Goal: Task Accomplishment & Management: Manage account settings

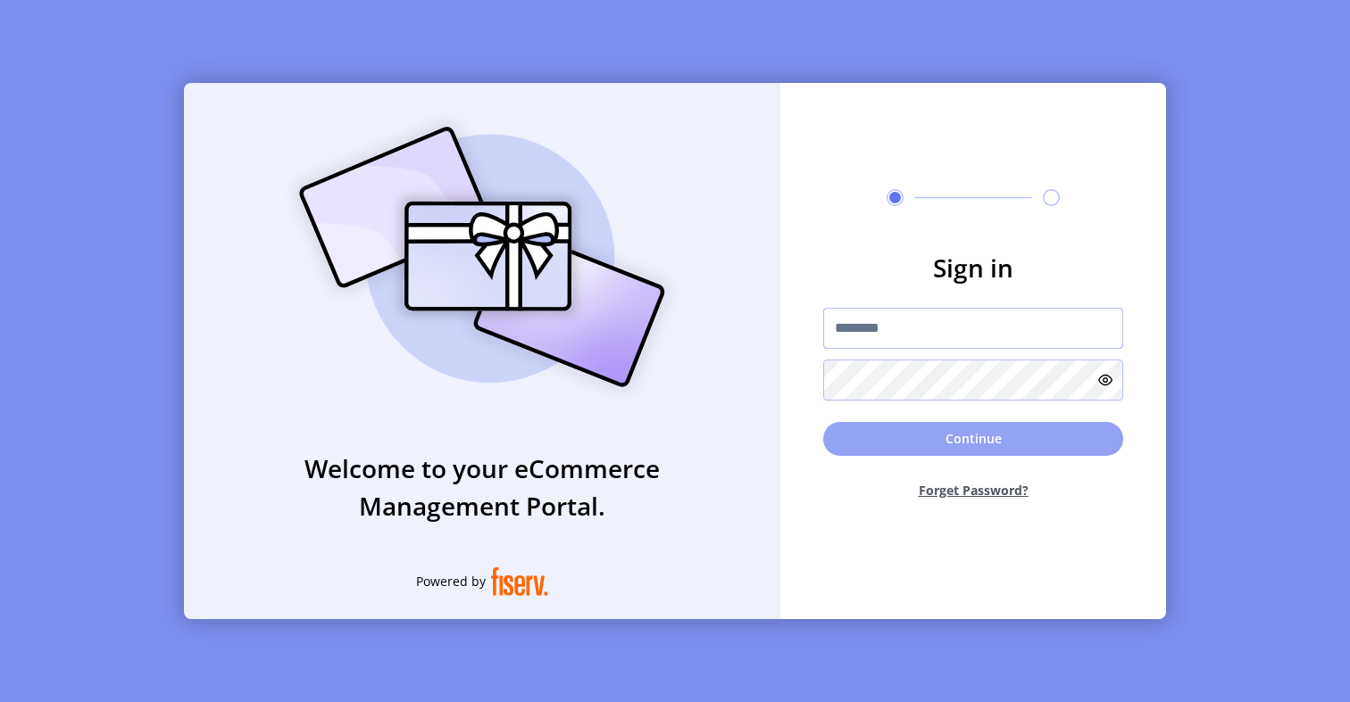
type input "**********"
click at [895, 425] on button "Continue" at bounding box center [973, 439] width 300 height 34
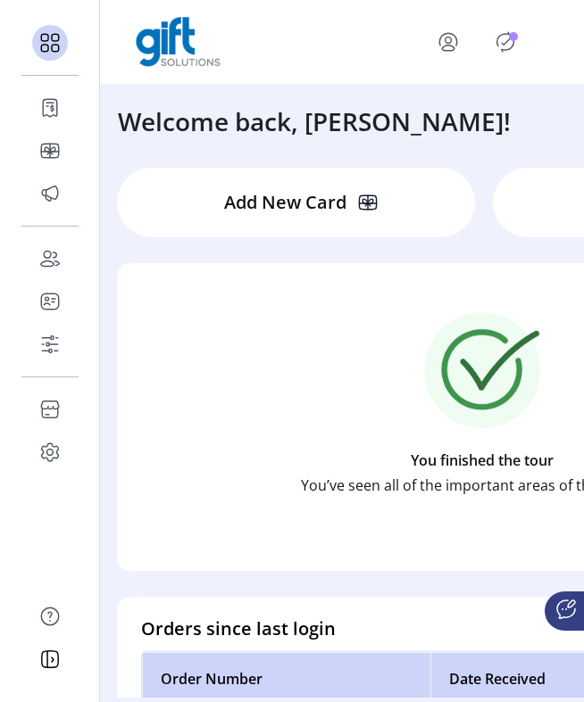
drag, startPoint x: 583, startPoint y: 198, endPoint x: 803, endPoint y: 198, distance: 220.5
click at [584, 198] on html "Dashboard Orders Catalog Promotions Users Accounts Schedules Storefront Configu…" at bounding box center [292, 351] width 584 height 702
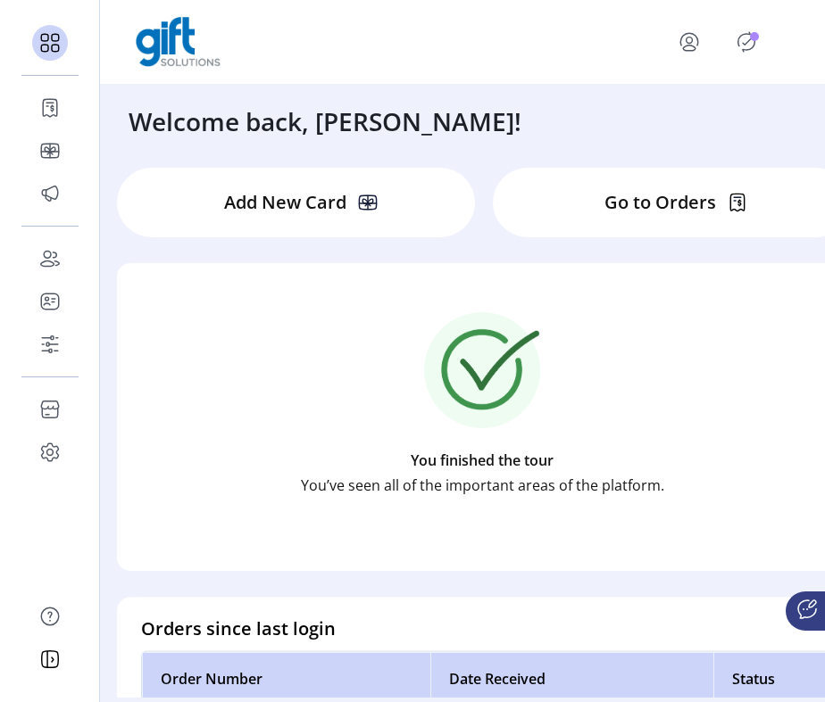
click at [754, 37] on p-badge "Publisher Panel" at bounding box center [754, 36] width 9 height 9
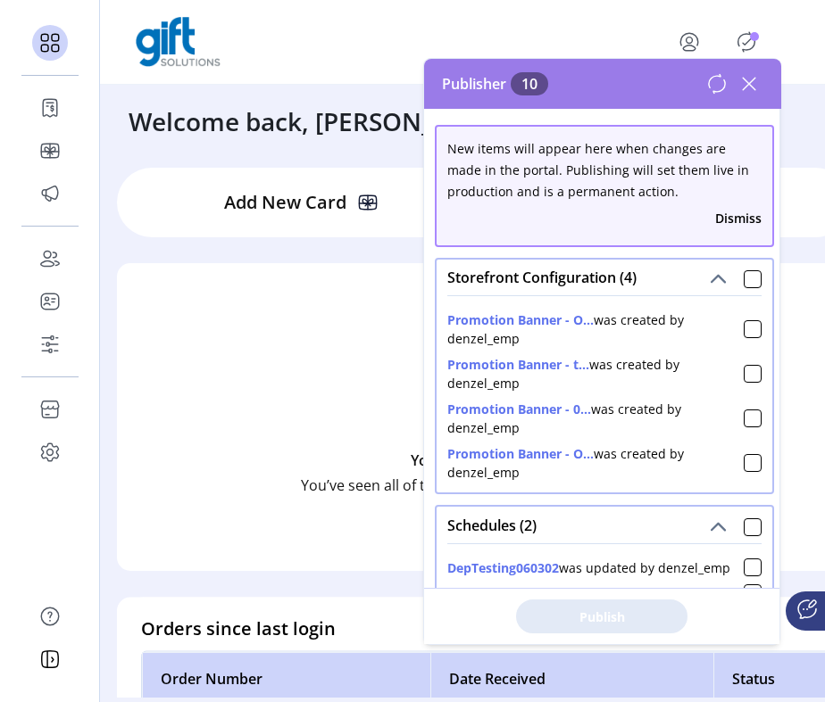
click at [758, 86] on icon at bounding box center [749, 84] width 29 height 29
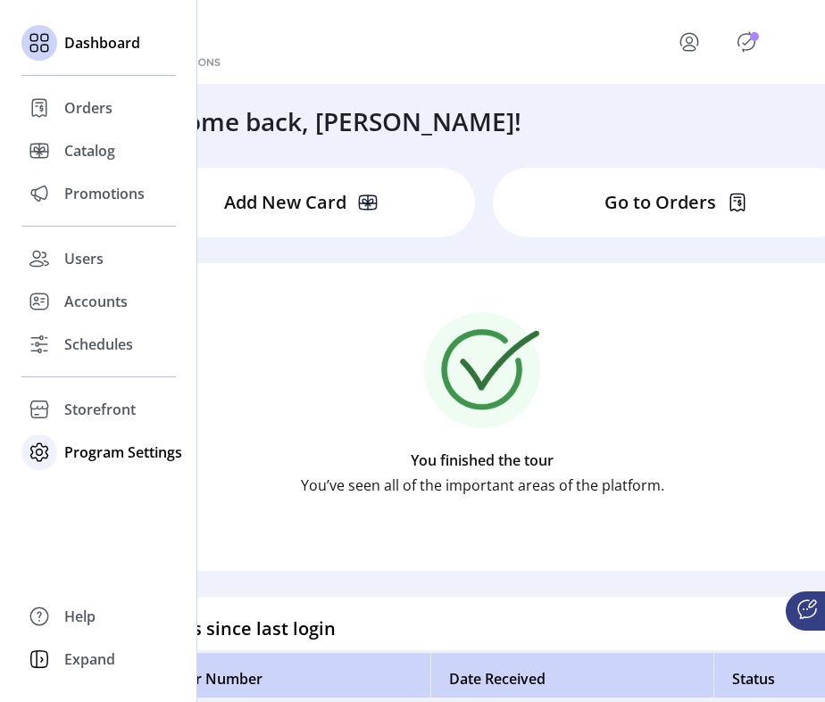
click at [48, 460] on icon at bounding box center [39, 452] width 29 height 29
click at [62, 485] on div "Templates" at bounding box center [98, 488] width 154 height 29
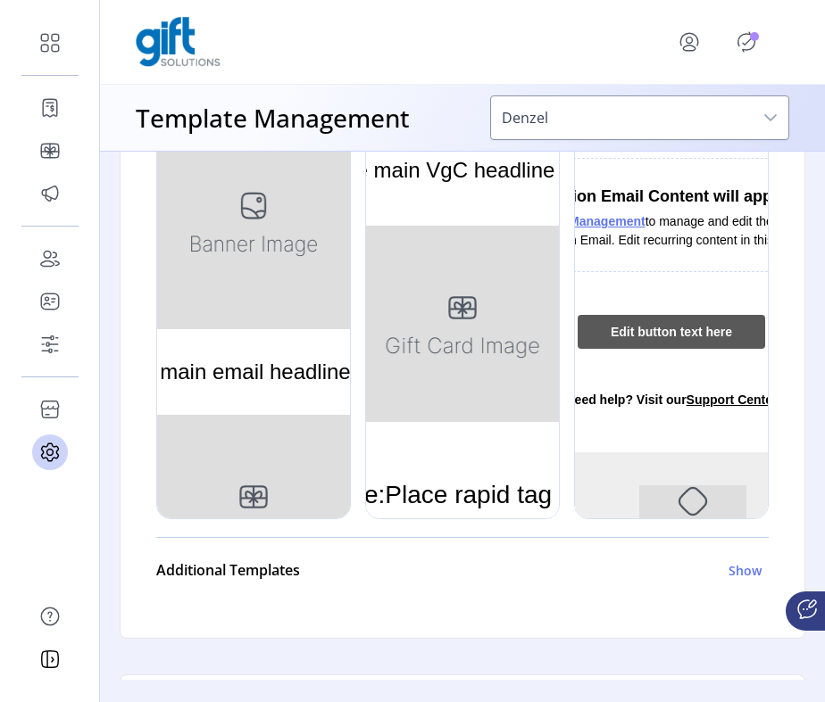
scroll to position [594, 0]
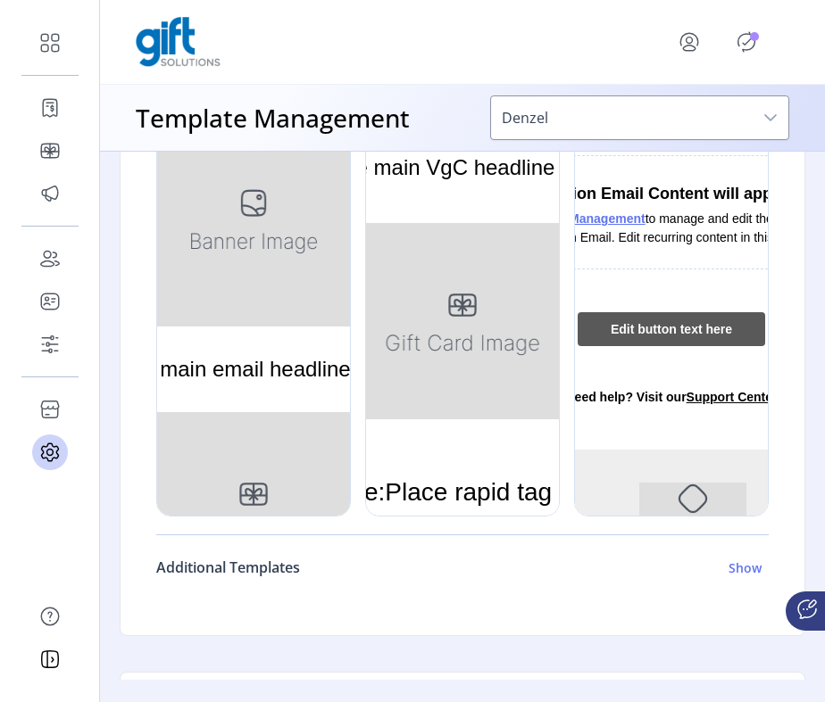
click at [733, 573] on h6 "Show" at bounding box center [744, 568] width 33 height 19
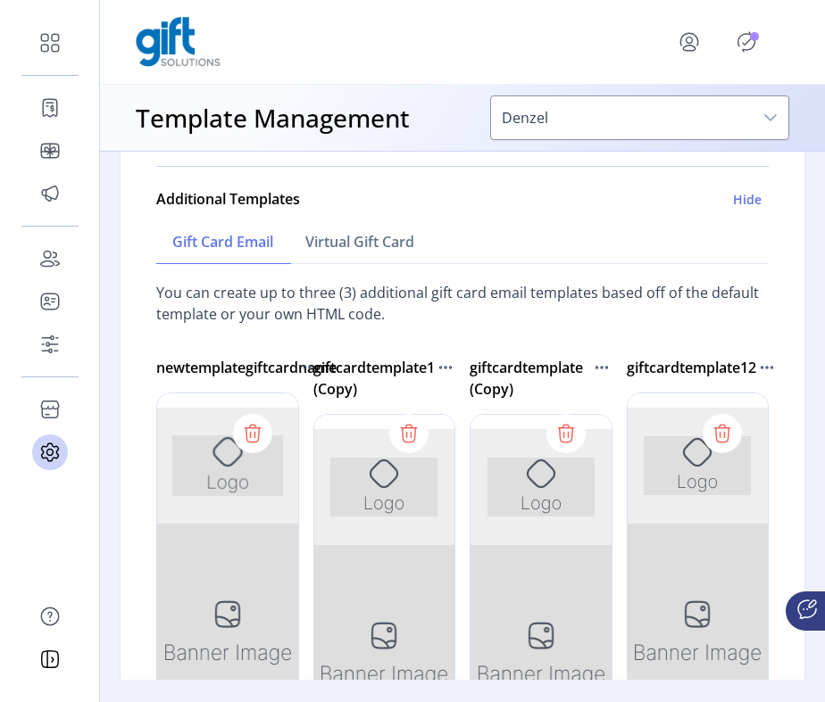
scroll to position [982, 0]
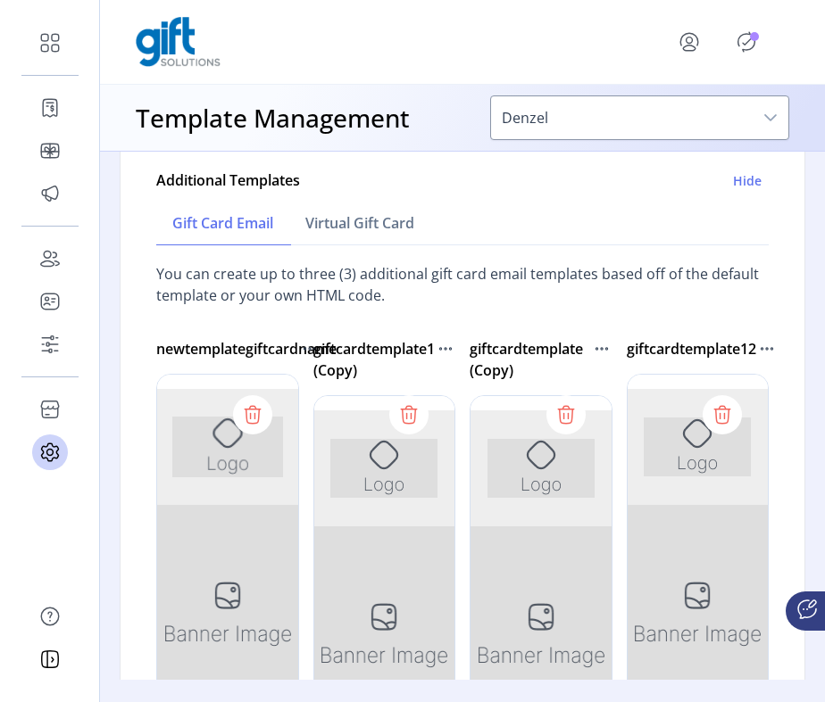
click at [693, 593] on div at bounding box center [698, 642] width 143 height 536
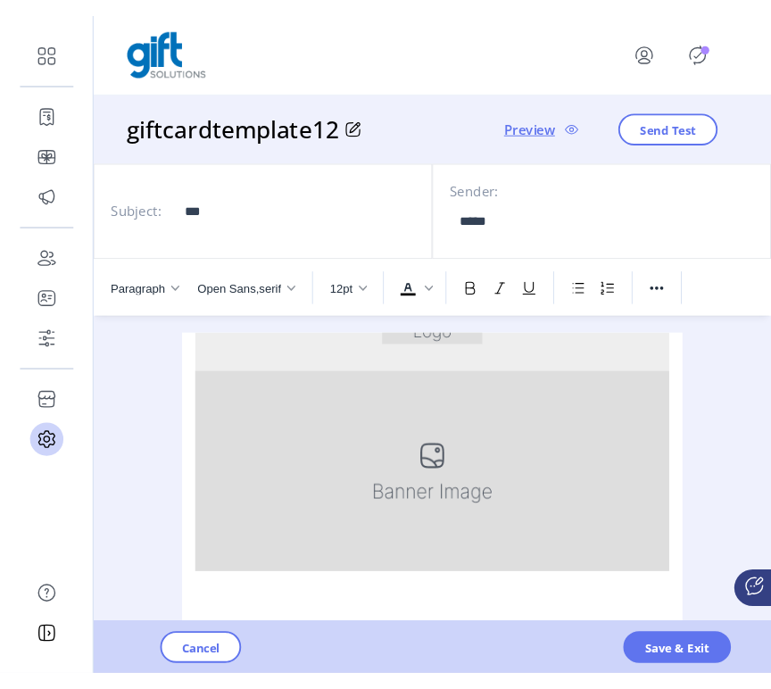
scroll to position [177, 0]
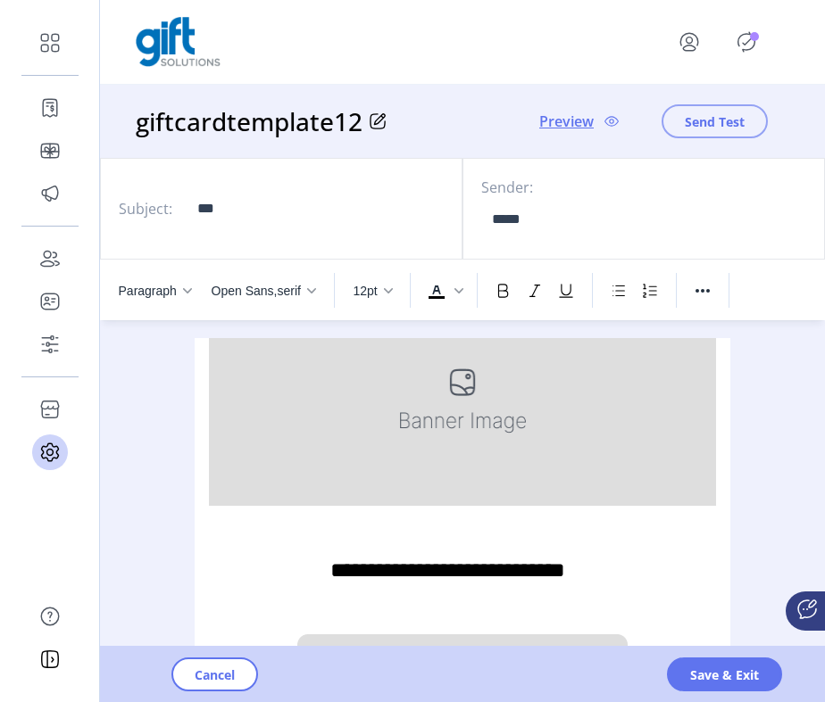
click at [727, 116] on span "Send Test" at bounding box center [715, 121] width 60 height 19
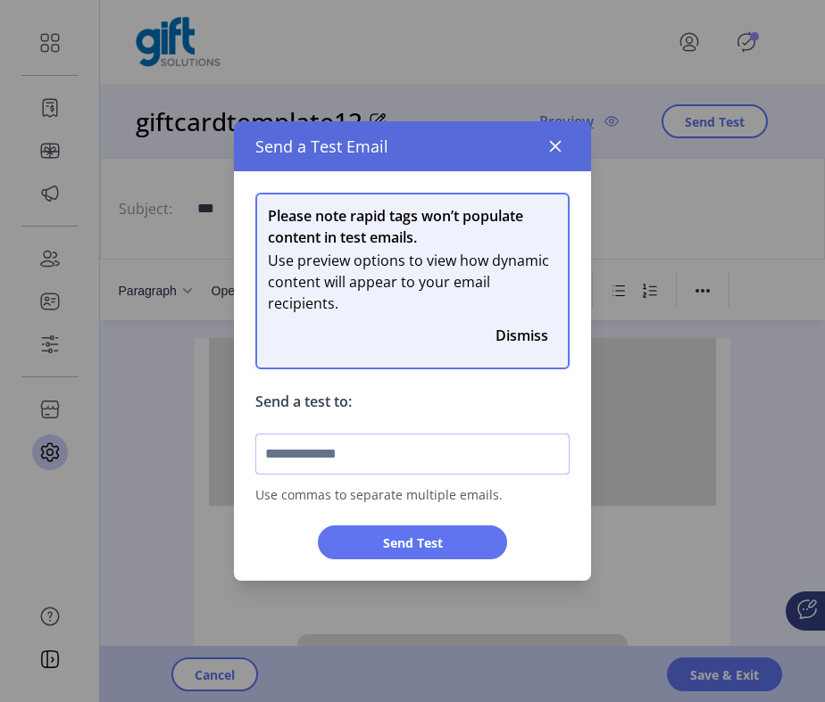
click at [413, 441] on input "text" at bounding box center [412, 454] width 314 height 41
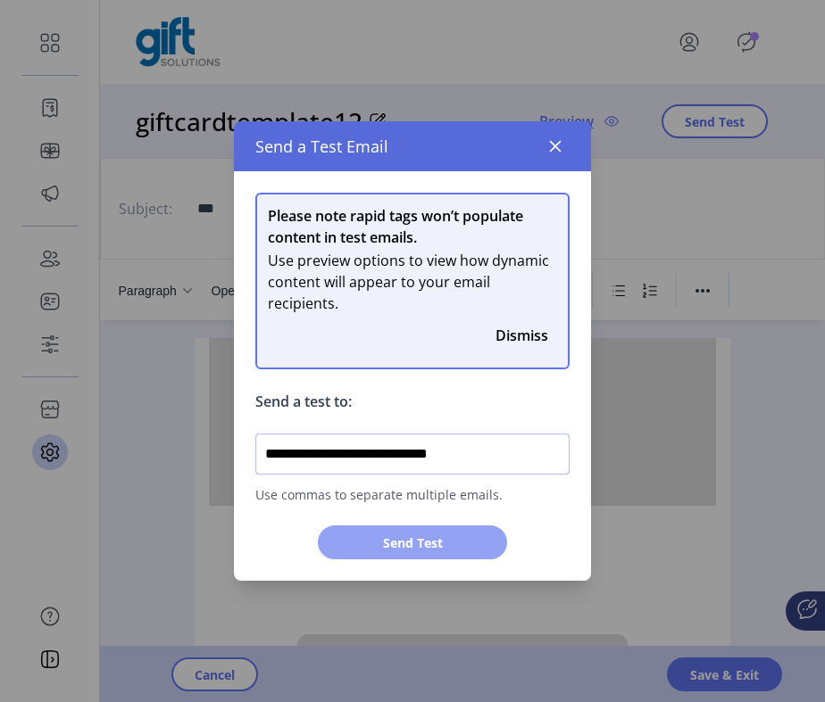
type input "**********"
click at [414, 536] on span "Send Test" at bounding box center [412, 543] width 142 height 19
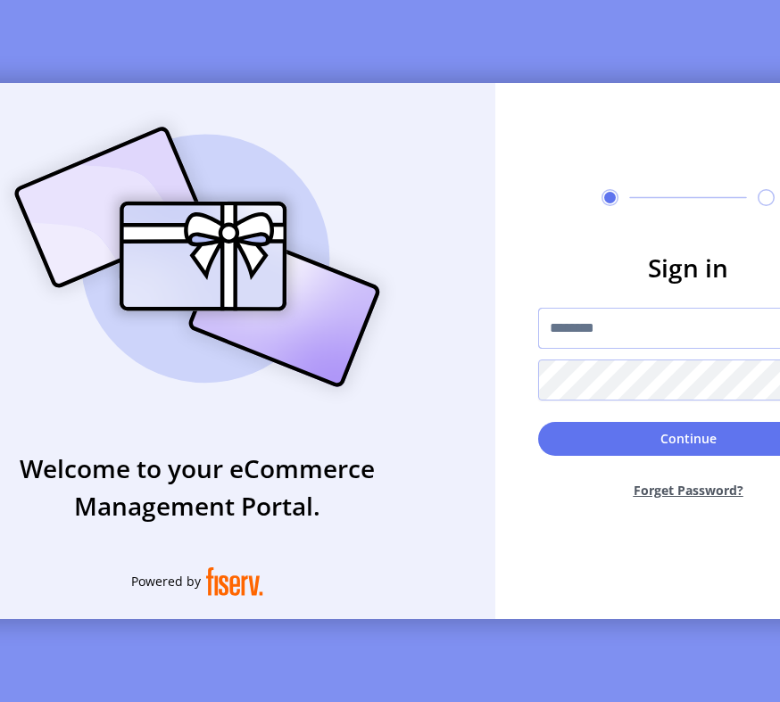
type input "**********"
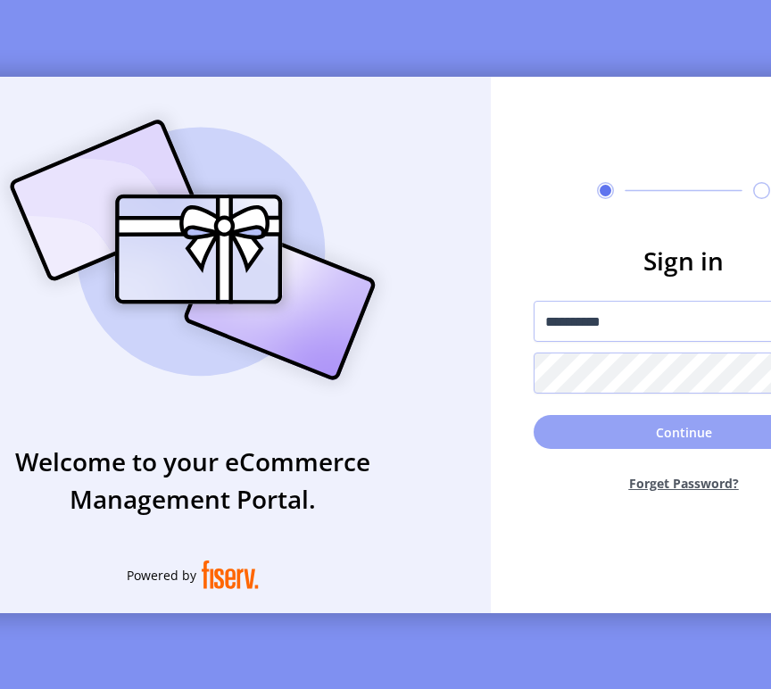
click at [670, 443] on button "Continue" at bounding box center [684, 432] width 300 height 34
